Goal: Entertainment & Leisure: Consume media (video, audio)

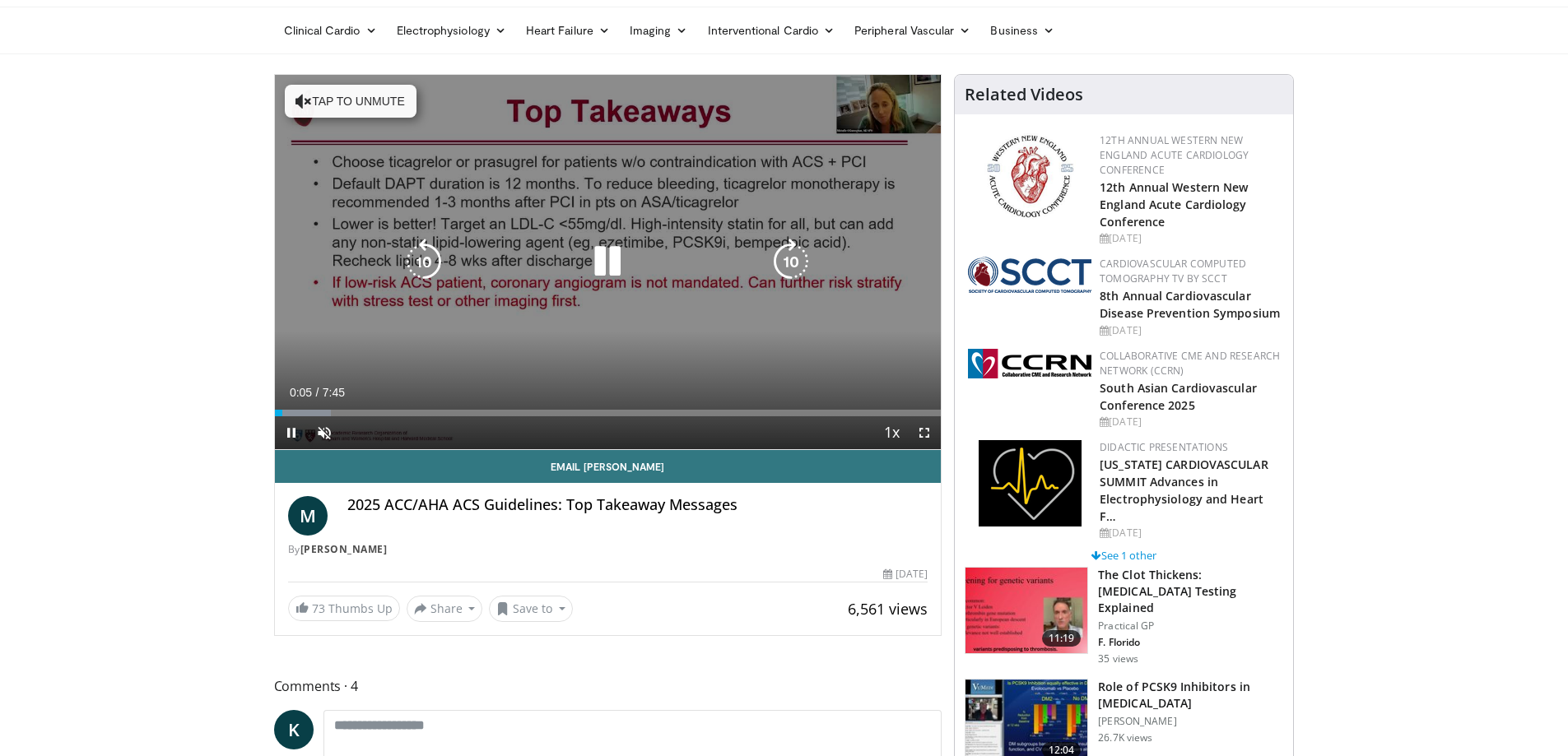
scroll to position [82, 0]
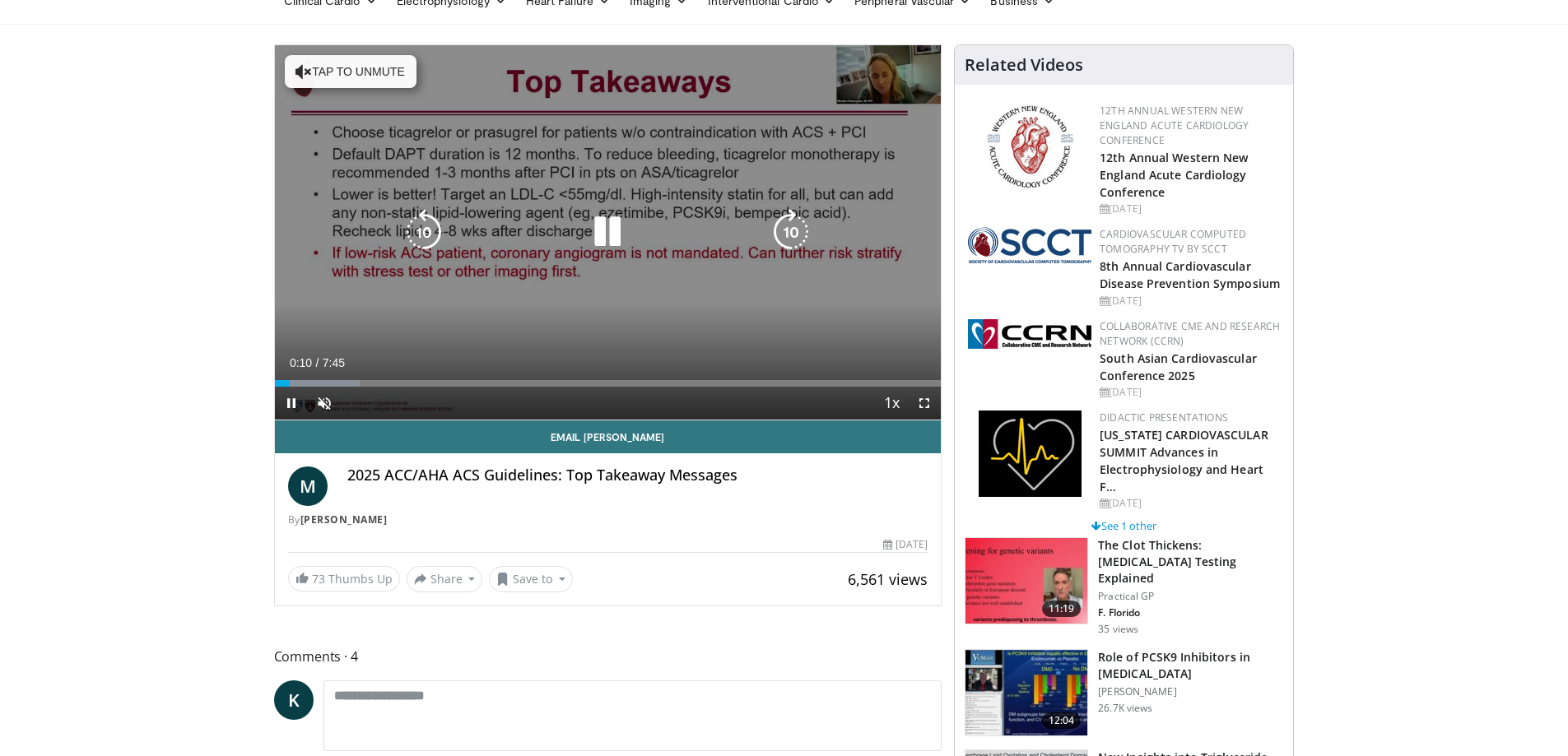
click at [300, 70] on icon "Video Player" at bounding box center [304, 71] width 16 height 16
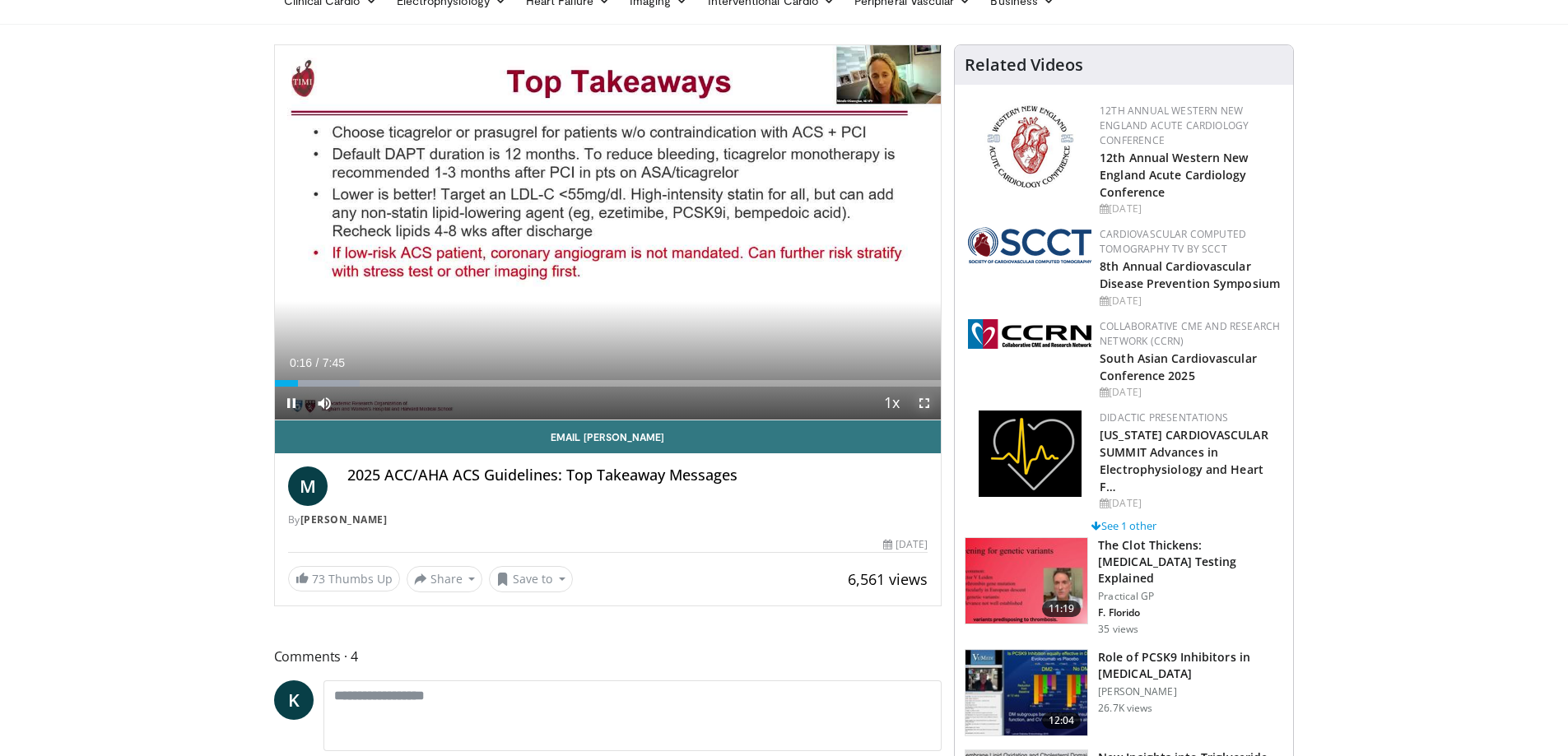
click at [928, 406] on span "Video Player" at bounding box center [925, 403] width 33 height 33
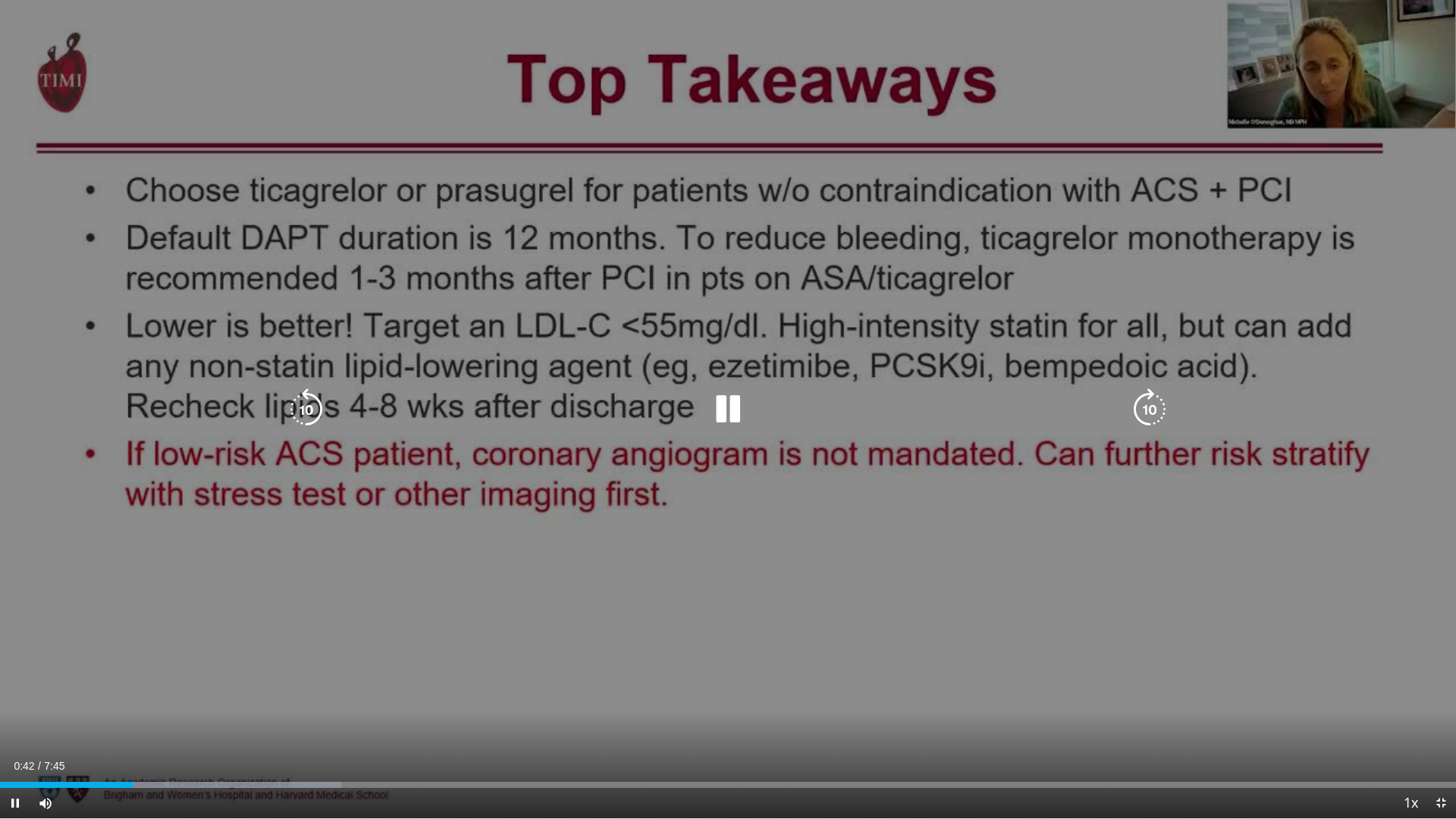
click at [825, 154] on div "10 seconds Tap to unmute" at bounding box center [728, 409] width 1456 height 818
click at [725, 409] on icon "Video Player" at bounding box center [728, 409] width 42 height 42
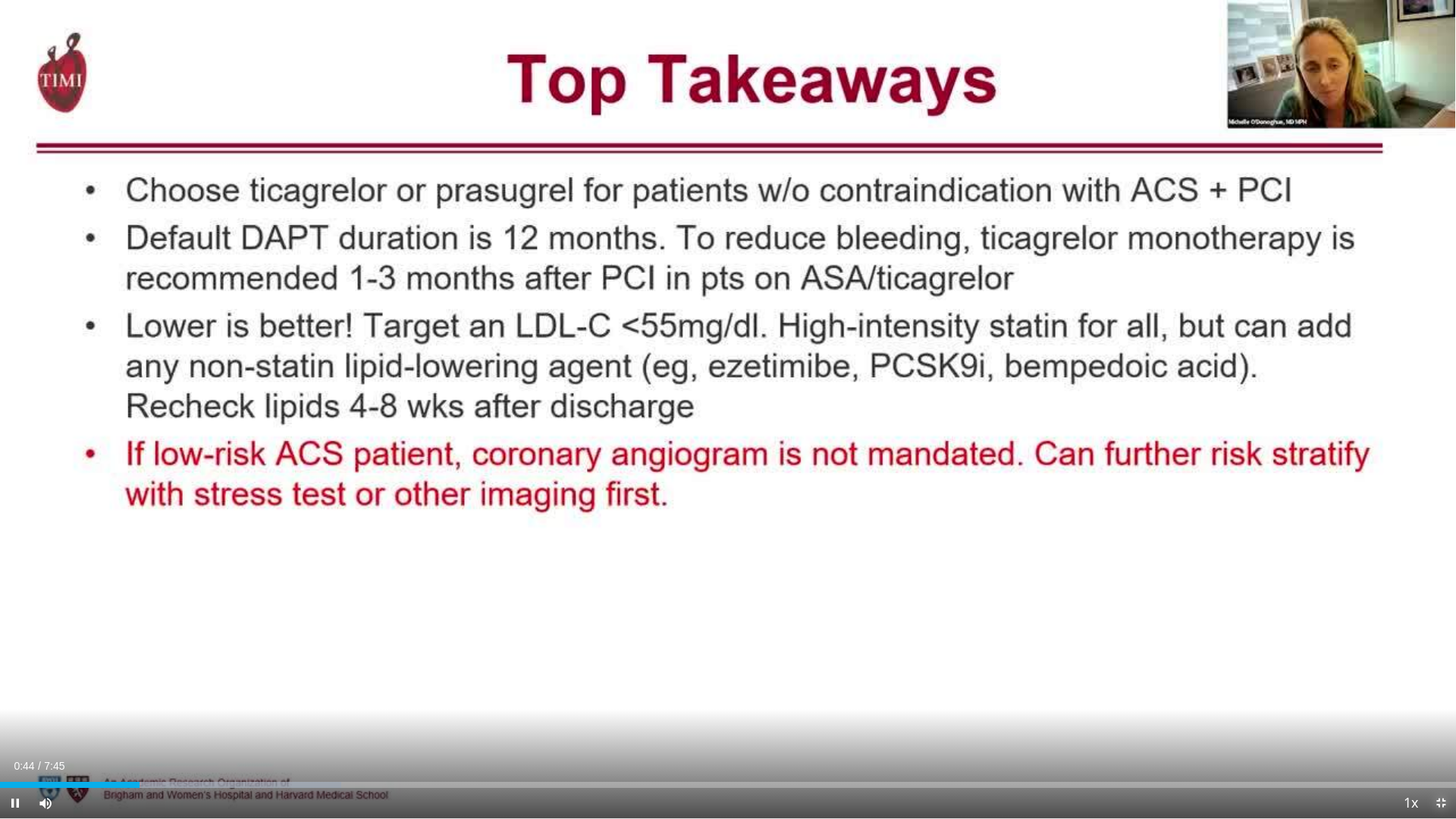
click at [1444, 696] on span "Video Player" at bounding box center [1440, 802] width 30 height 30
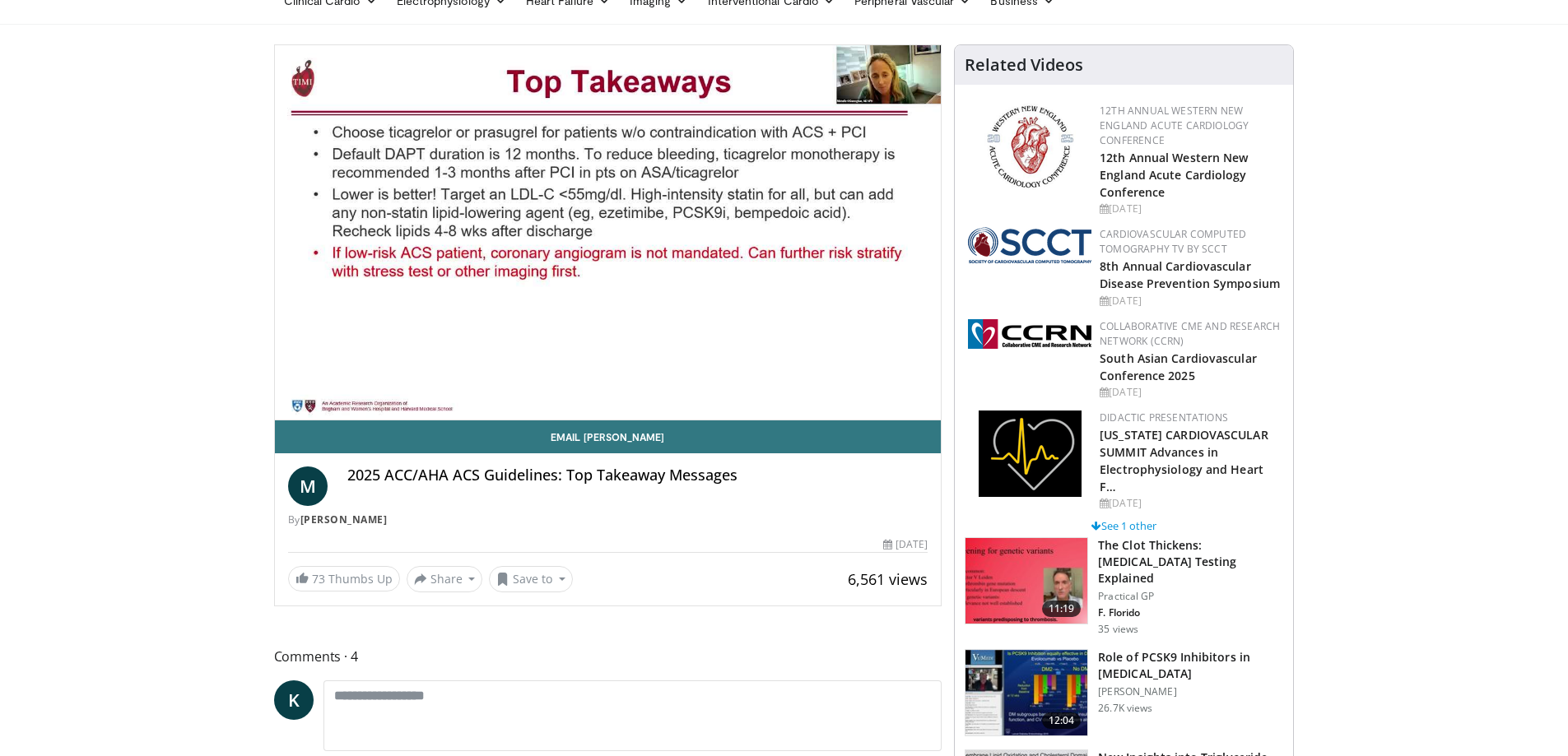
click at [607, 236] on icon "Video Player" at bounding box center [607, 231] width 46 height 46
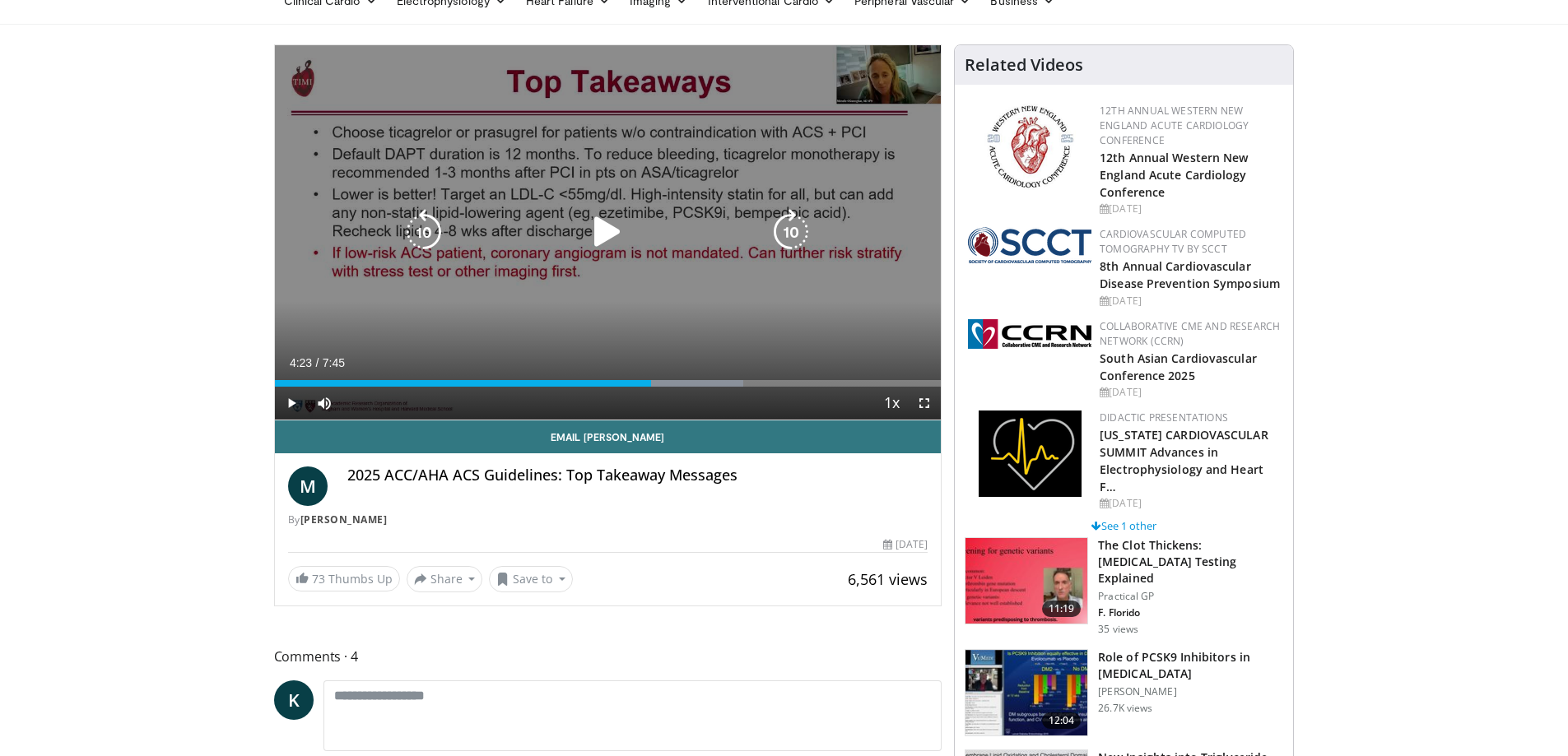
click at [608, 235] on icon "Video Player" at bounding box center [607, 231] width 46 height 46
